Goal: Task Accomplishment & Management: Manage account settings

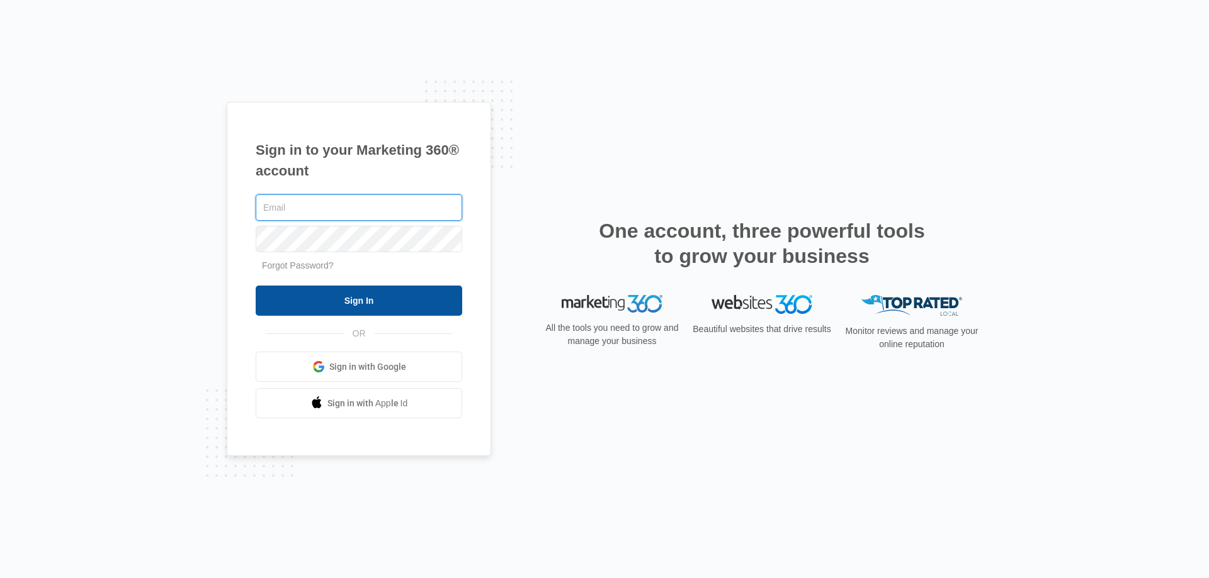
type input "[EMAIL_ADDRESS][DOMAIN_NAME]"
click at [399, 298] on input "Sign In" at bounding box center [359, 301] width 206 height 30
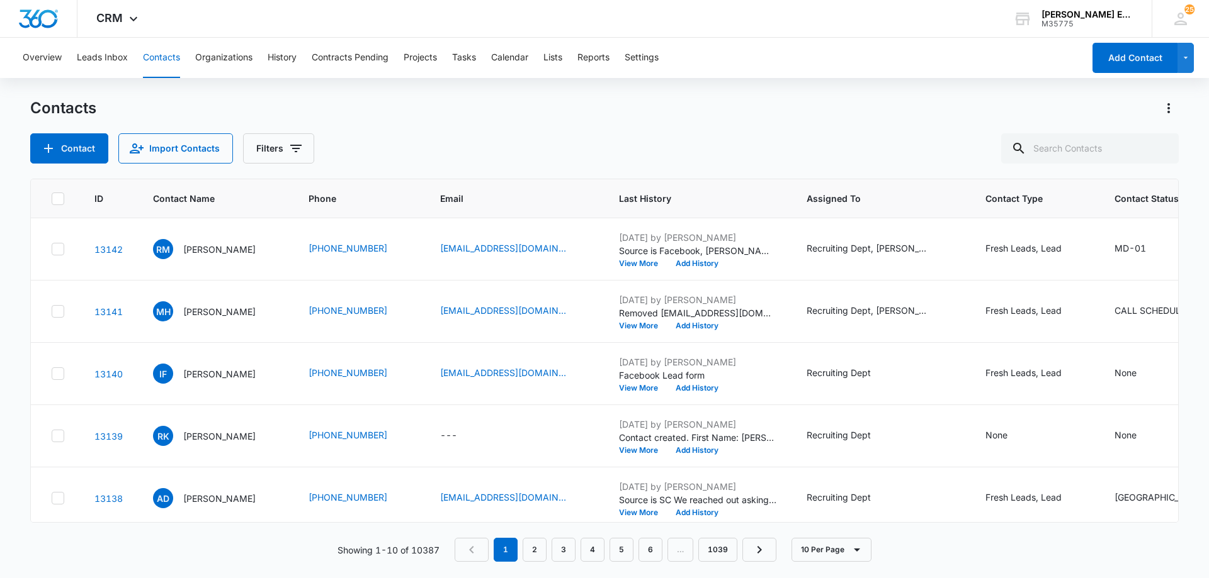
click at [897, 149] on div "Contact Import Contacts Filters" at bounding box center [604, 148] width 1148 height 30
